Goal: Task Accomplishment & Management: Complete application form

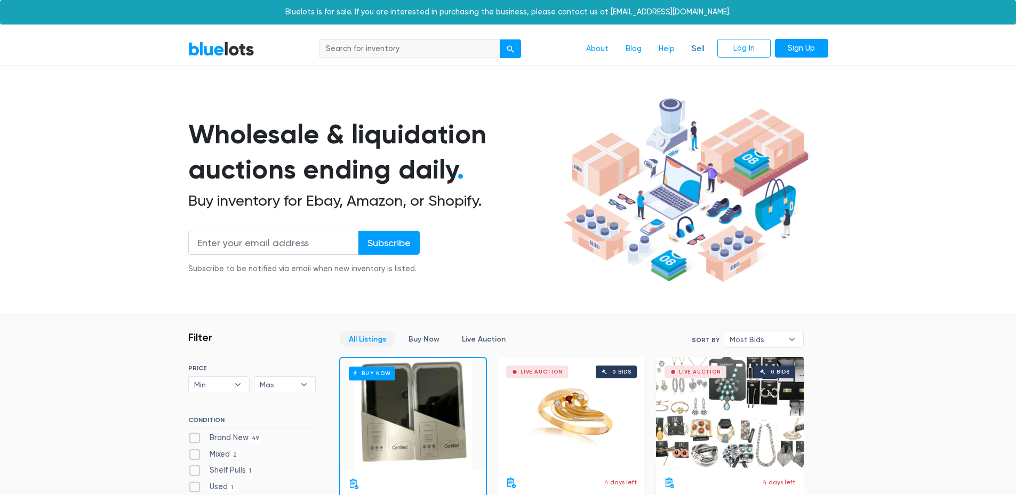
click at [700, 51] on link "Sell" at bounding box center [698, 49] width 30 height 20
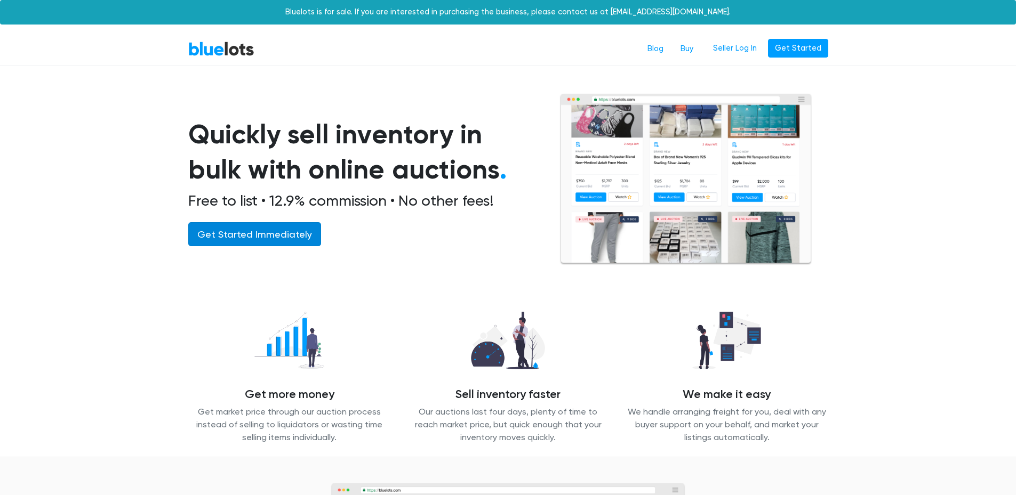
click at [272, 239] on link "Get Started Immediately" at bounding box center [254, 234] width 133 height 24
drag, startPoint x: 799, startPoint y: 54, endPoint x: 788, endPoint y: 59, distance: 11.5
click at [799, 54] on link "Get Started" at bounding box center [798, 48] width 60 height 19
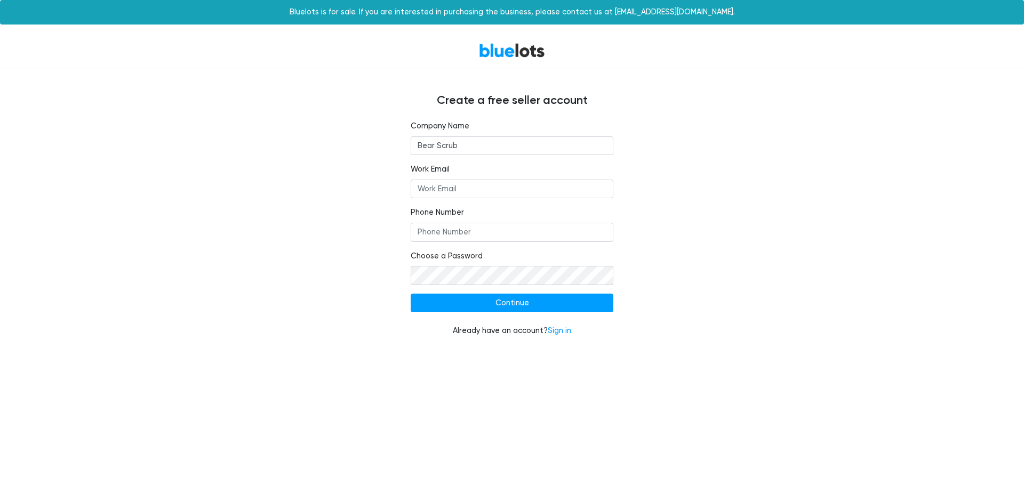
type input "Bear Scrub"
type input "support@bearsscrubs.com"
type input "9172010804"
click at [563, 310] on input "Continue" at bounding box center [512, 303] width 203 height 19
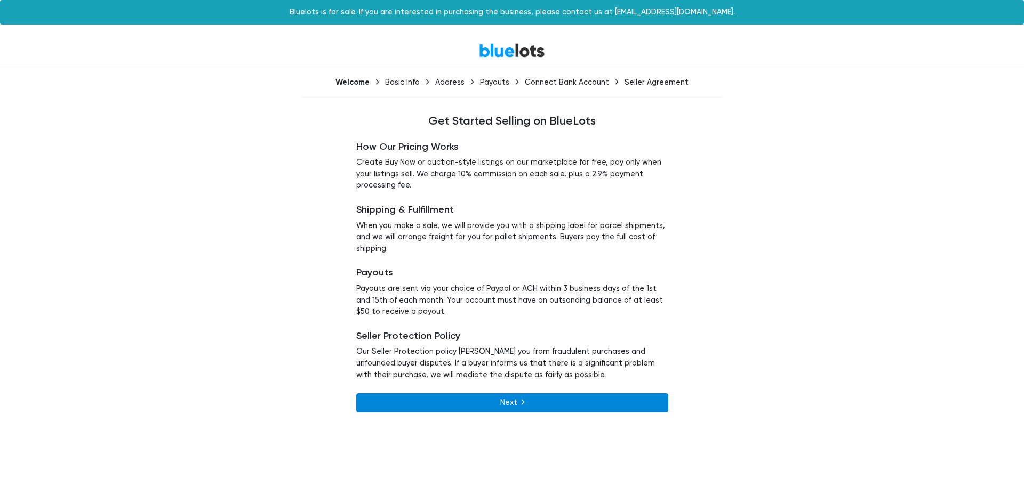
click at [510, 401] on link "Next" at bounding box center [512, 403] width 312 height 19
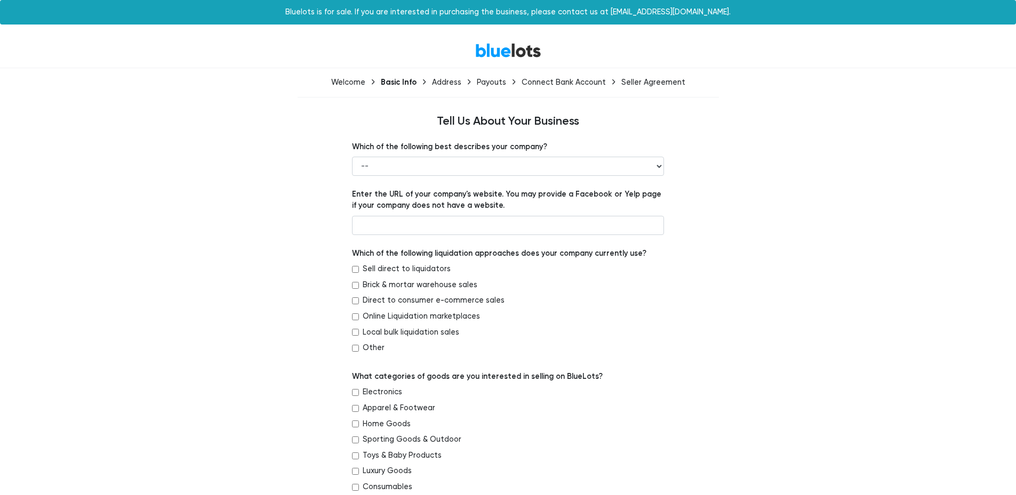
click at [434, 156] on div "Which of the following best describes your company? -- Retailer Wholesaler Bran…" at bounding box center [508, 158] width 312 height 35
click at [458, 169] on select "-- Retailer Wholesaler Brand or Manufacturer Liquidator 3PL Other" at bounding box center [508, 166] width 312 height 19
select select "Brand or Manufacturer"
click at [352, 157] on select "-- Retailer Wholesaler Brand or Manufacturer Liquidator 3PL Other" at bounding box center [508, 166] width 312 height 19
click at [436, 228] on input "text" at bounding box center [508, 225] width 312 height 19
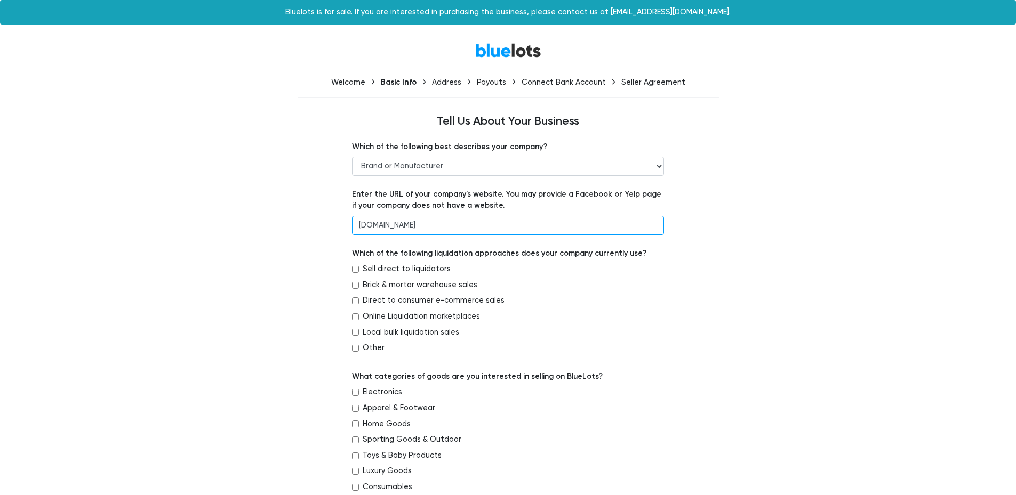
type input "[DOMAIN_NAME]"
click at [413, 300] on label "Direct to consumer e-commerce sales" at bounding box center [434, 301] width 142 height 12
click at [359, 300] on input "Direct to consumer e-commerce sales" at bounding box center [355, 301] width 7 height 7
checkbox input "true"
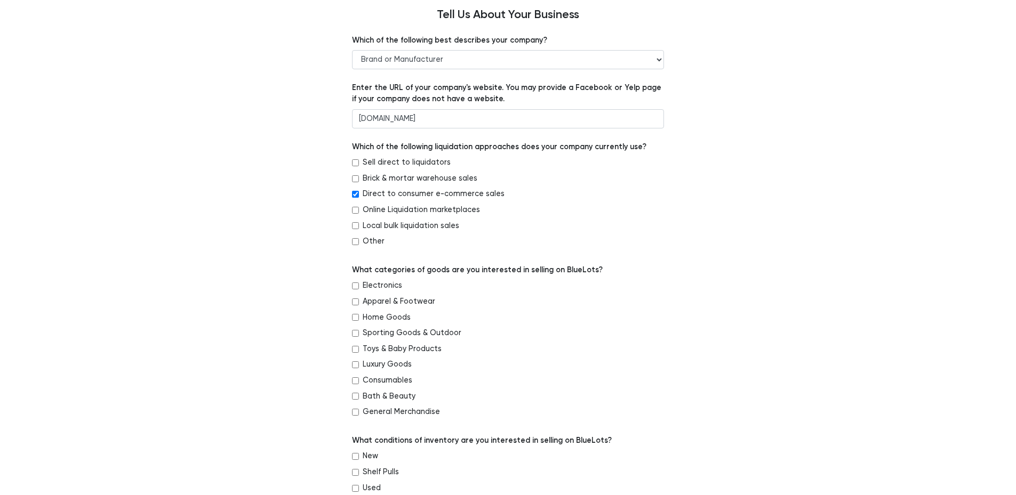
drag, startPoint x: 393, startPoint y: 301, endPoint x: 437, endPoint y: 306, distance: 44.6
click at [394, 301] on label "Apparel & Footwear" at bounding box center [399, 302] width 73 height 12
click at [359, 301] on input "Apparel & Footwear" at bounding box center [355, 302] width 7 height 7
checkbox input "true"
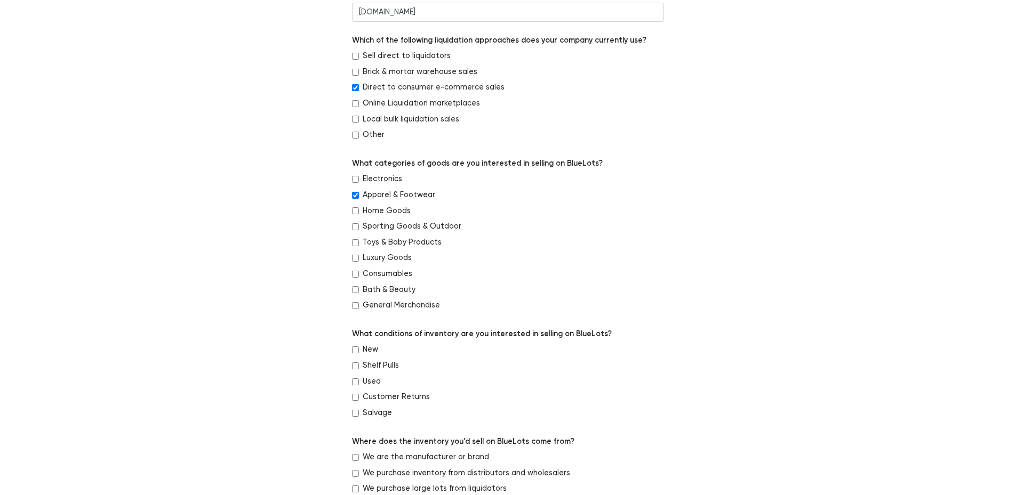
click at [375, 354] on label "New" at bounding box center [370, 350] width 15 height 12
click at [359, 354] on input "New" at bounding box center [355, 350] width 7 height 7
checkbox input "true"
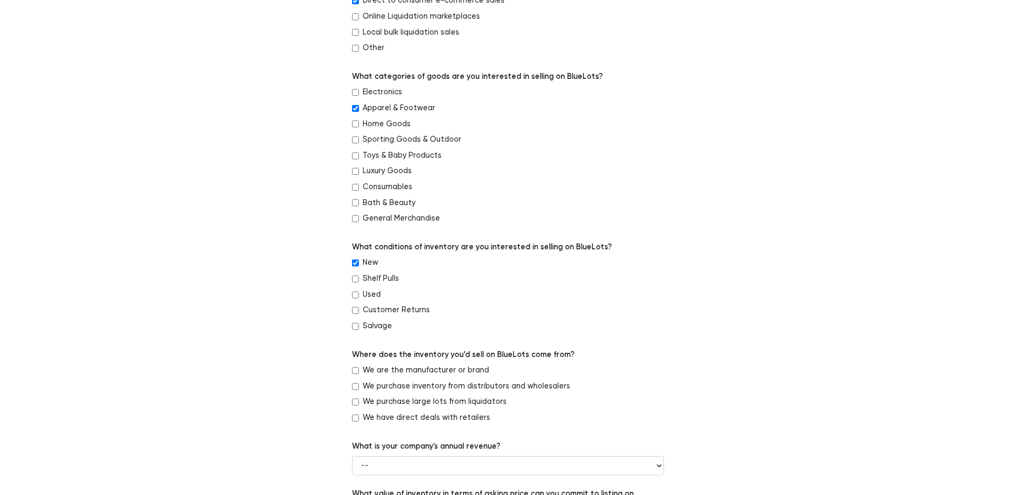
scroll to position [320, 0]
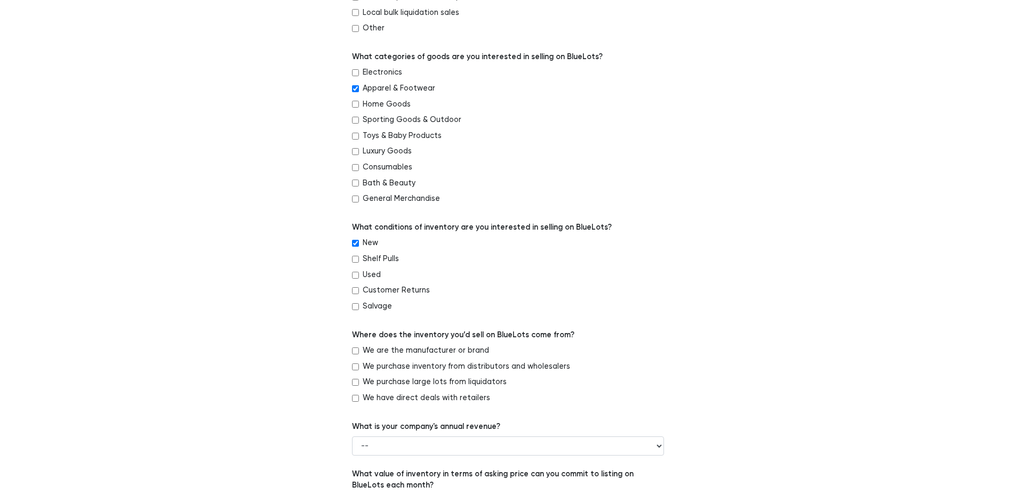
click at [456, 346] on label "We are the manufacturer or brand" at bounding box center [426, 351] width 126 height 12
click at [359, 348] on input "We are the manufacturer or brand" at bounding box center [355, 351] width 7 height 7
checkbox input "true"
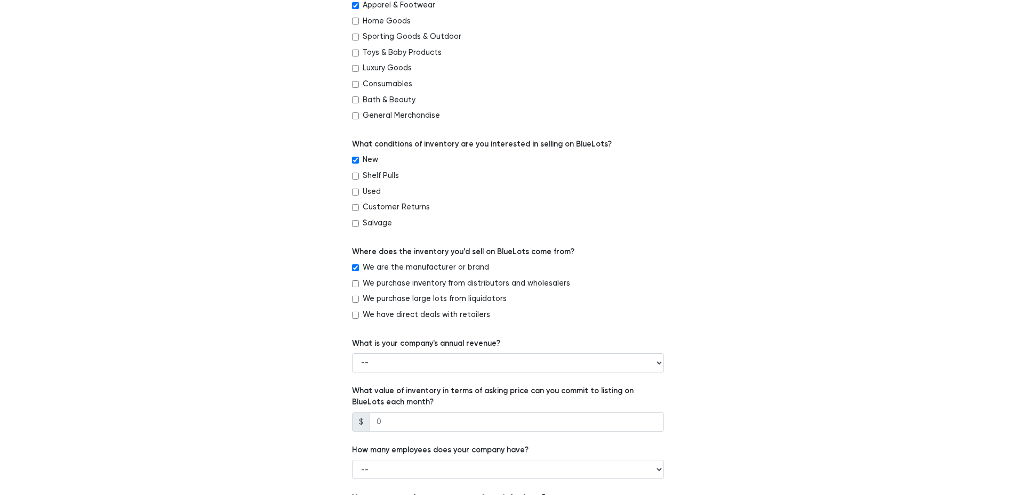
scroll to position [427, 0]
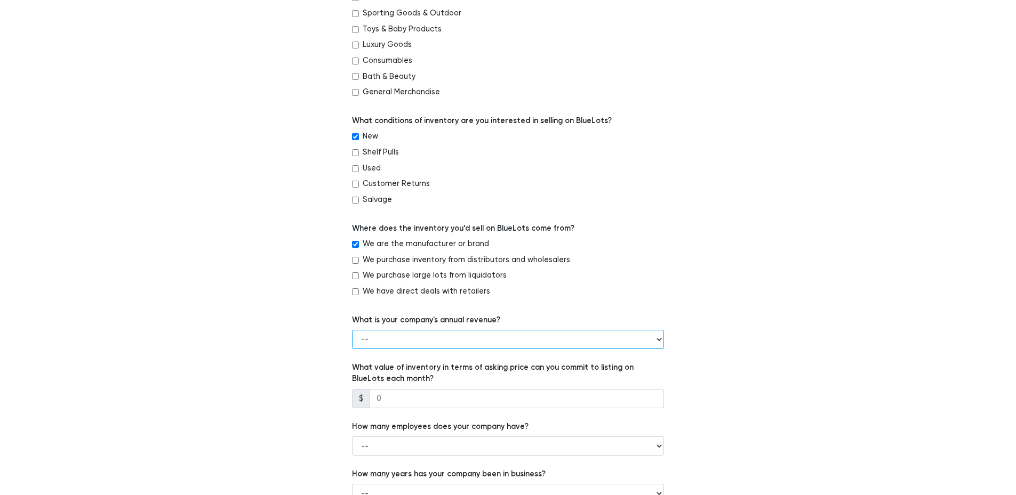
click at [470, 345] on select "-- Less than $100,000 $100,000 to $500,000 $500,000 to $1,000,000 $1,000,000 to…" at bounding box center [508, 339] width 312 height 19
select select "Less than $100,000"
click at [352, 330] on select "-- Less than $100,000 $100,000 to $500,000 $500,000 to $1,000,000 $1,000,000 to…" at bounding box center [508, 339] width 312 height 19
click at [443, 398] on input "number" at bounding box center [517, 398] width 294 height 19
click at [477, 443] on select "-- 1 - 5 6 - 20 21 - 50 More than 50" at bounding box center [508, 446] width 312 height 19
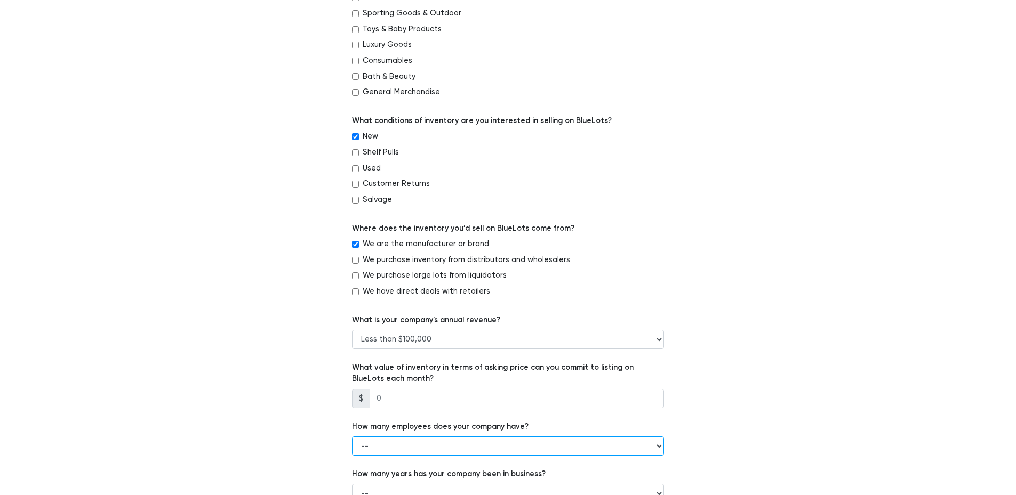
select select "1 - 5"
click at [352, 437] on select "-- 1 - 5 6 - 20 21 - 50 More than 50" at bounding box center [508, 446] width 312 height 19
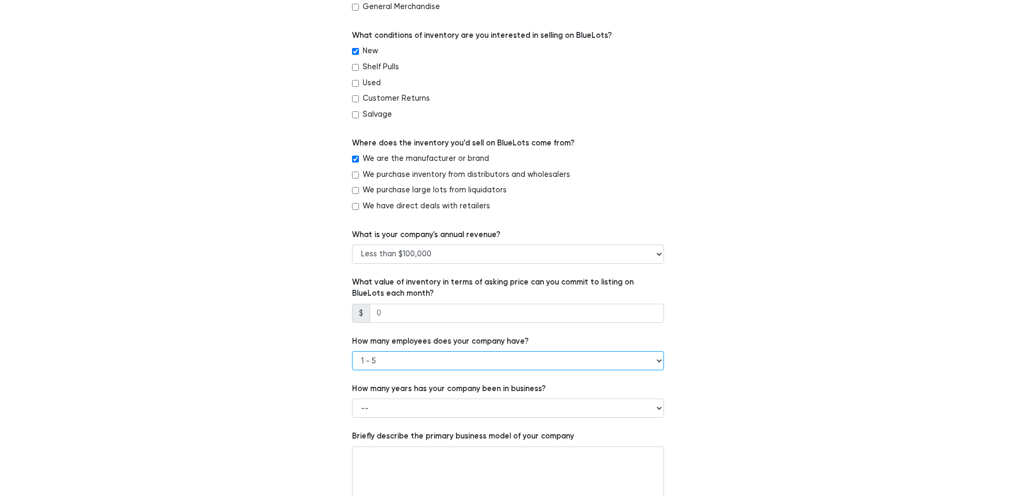
scroll to position [533, 0]
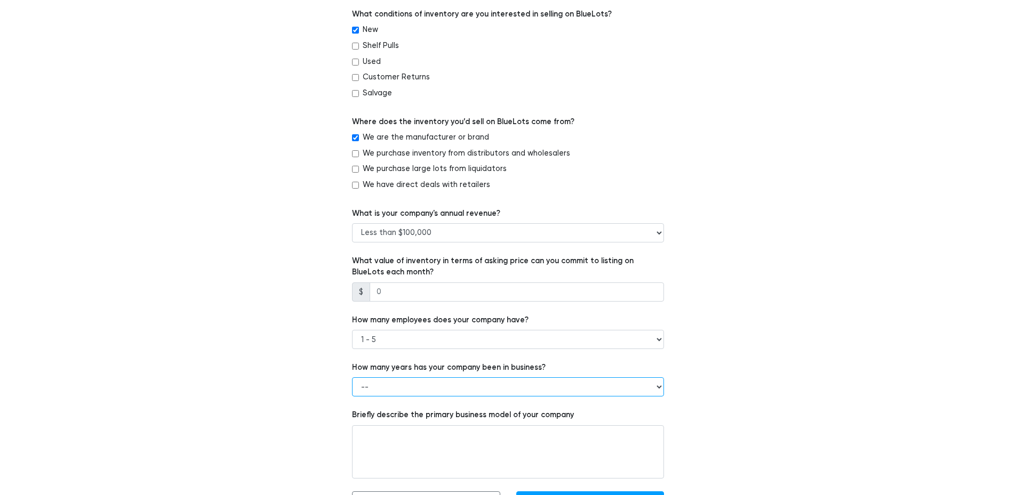
click at [382, 390] on select "-- Less than 1 year 1 to 3 years 4+ years" at bounding box center [508, 387] width 312 height 19
select select "Less than 1 year"
click at [352, 378] on select "-- Less than 1 year 1 to 3 years 4+ years" at bounding box center [508, 387] width 312 height 19
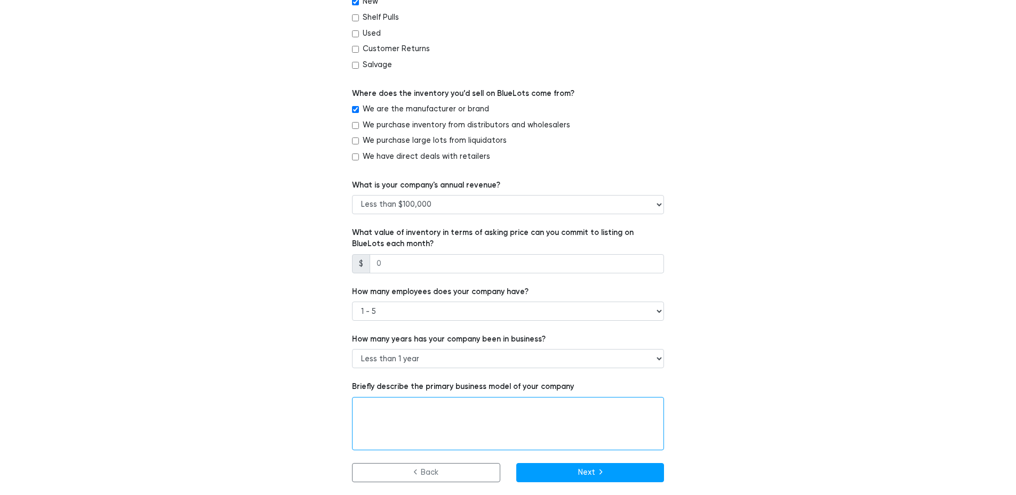
click at [405, 421] on textarea at bounding box center [508, 423] width 312 height 53
type textarea "we sell medical scrrubs to medical professionals"
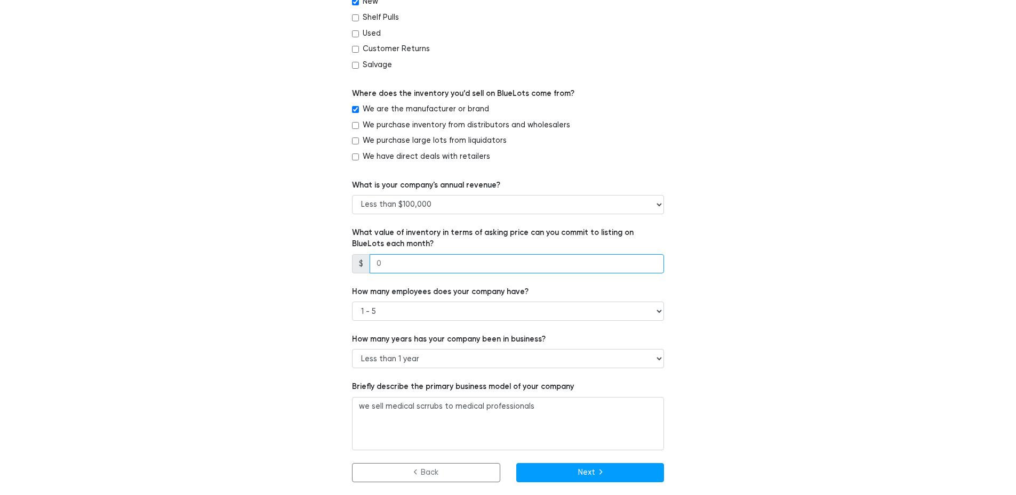
click at [431, 271] on input "number" at bounding box center [517, 263] width 294 height 19
type input "30000"
click at [796, 268] on div "Which of the following best describes your company? -- Retailer Wholesaler Bran…" at bounding box center [508, 31] width 656 height 903
click at [602, 461] on form "Which of the following best describes your company? -- Retailer Wholesaler Bran…" at bounding box center [508, 31] width 312 height 903
click at [606, 467] on button "Next" at bounding box center [590, 472] width 148 height 19
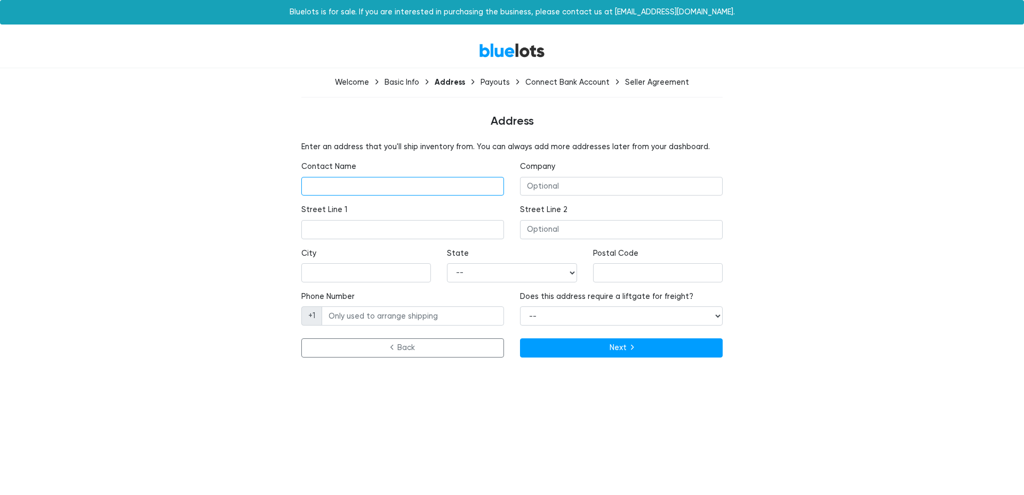
click at [420, 193] on input "text" at bounding box center [402, 186] width 203 height 19
type input "Bear Scrub"
type input "[STREET_ADDRESS]"
